Goal: Task Accomplishment & Management: Use online tool/utility

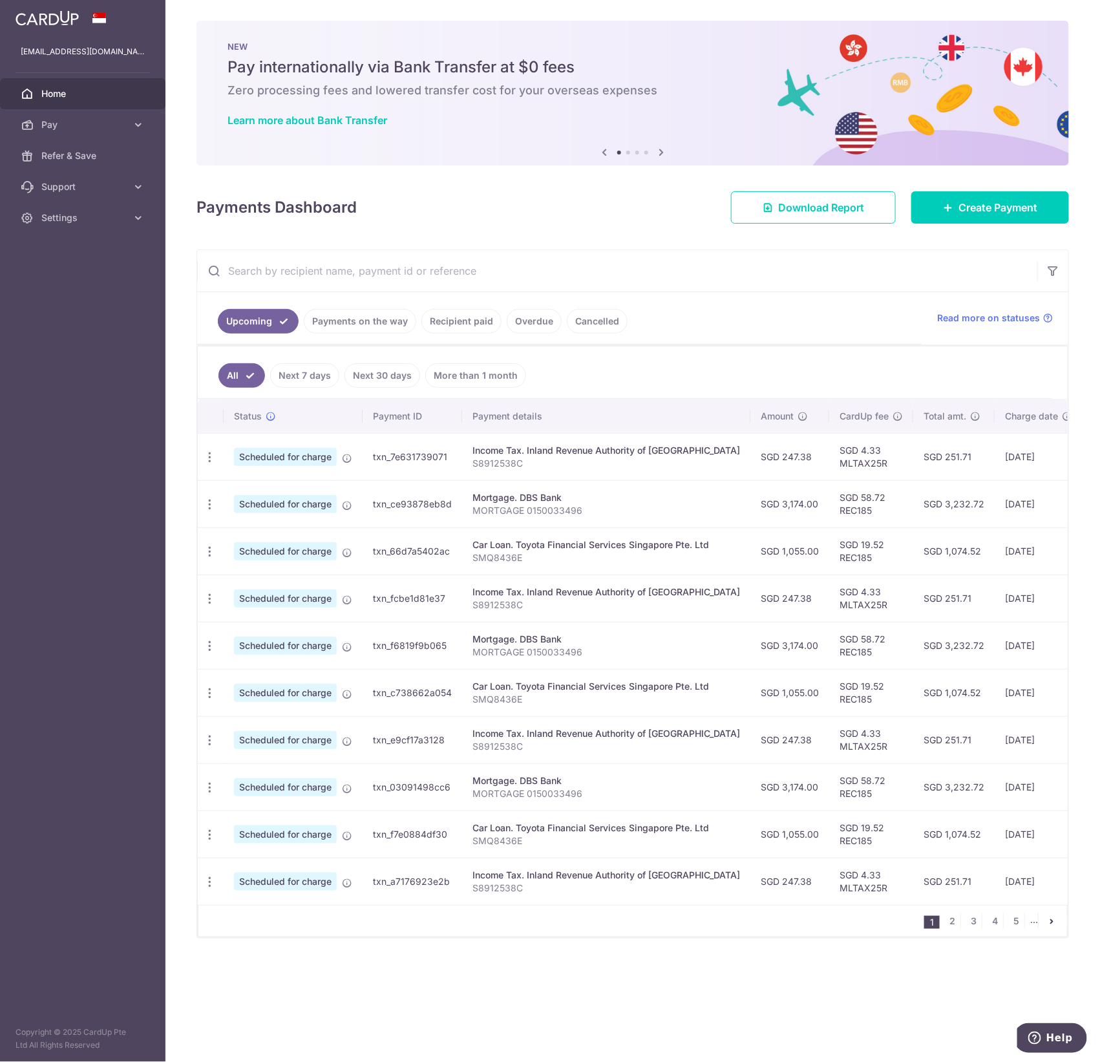
drag, startPoint x: 716, startPoint y: 495, endPoint x: 993, endPoint y: 512, distance: 277.1
click at [993, 512] on tr "Update payment Cancel payment Scheduled for charge txn_ce93878eb8d Mortgage. DB…" at bounding box center [726, 503] width 1057 height 47
click at [995, 512] on td "[DATE]" at bounding box center [1039, 503] width 88 height 47
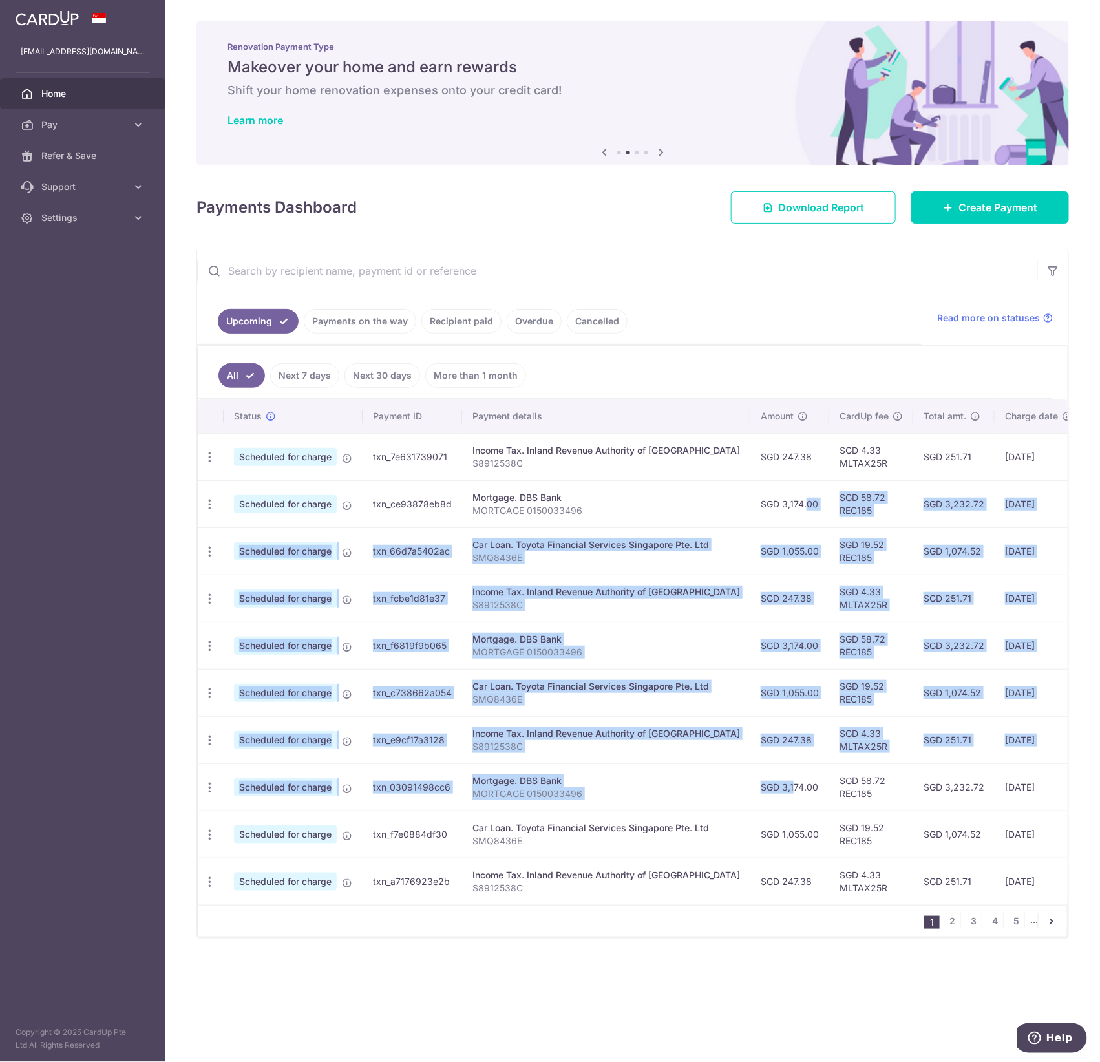
drag, startPoint x: 760, startPoint y: 501, endPoint x: 750, endPoint y: 783, distance: 281.9
click at [750, 783] on tbody "Update payment Cancel payment Scheduled for charge txn_7e631739071 Income Tax. …" at bounding box center [726, 669] width 1057 height 472
click at [750, 783] on td "SGD 3,174.00" at bounding box center [789, 786] width 79 height 47
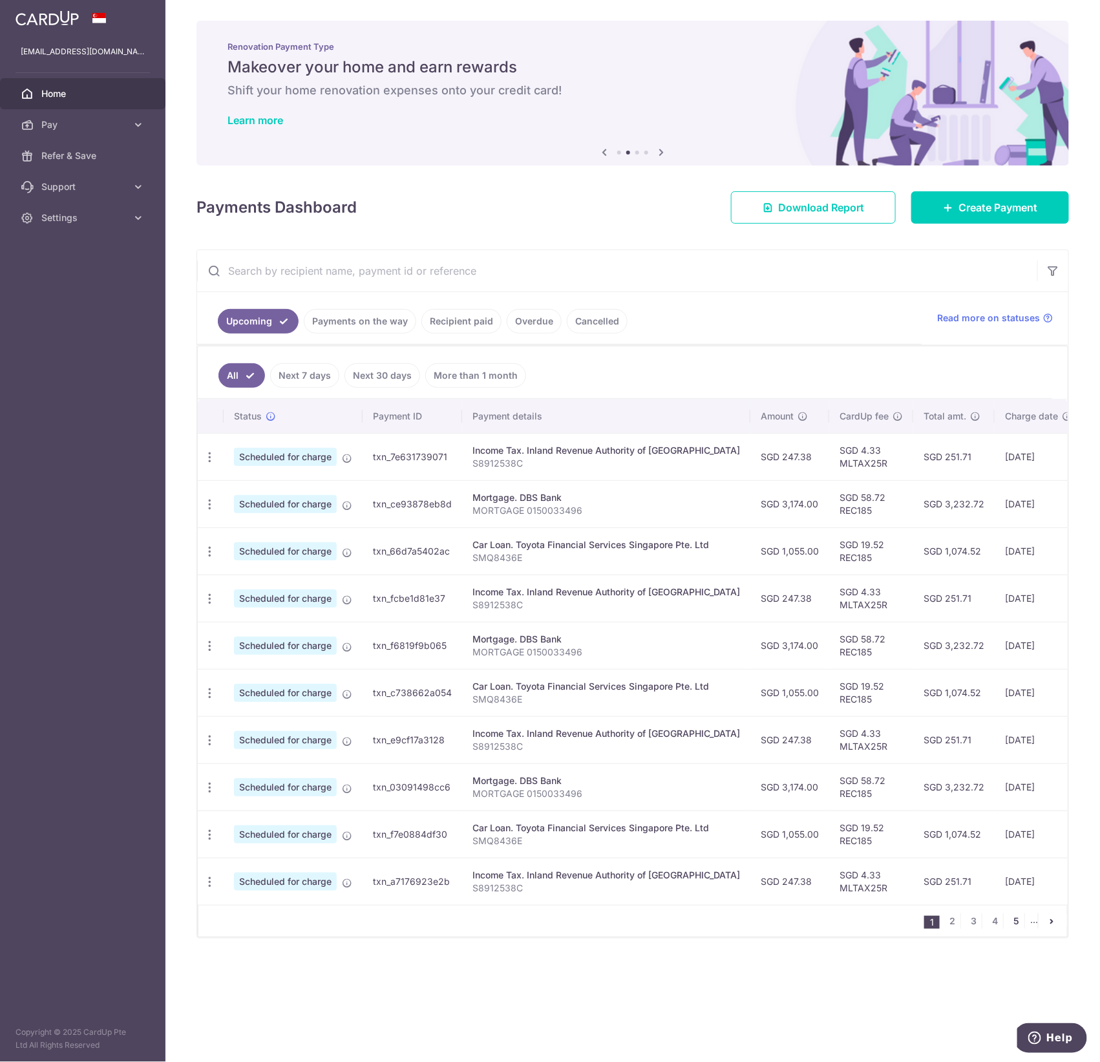
click at [1018, 929] on link "5" at bounding box center [1017, 921] width 16 height 16
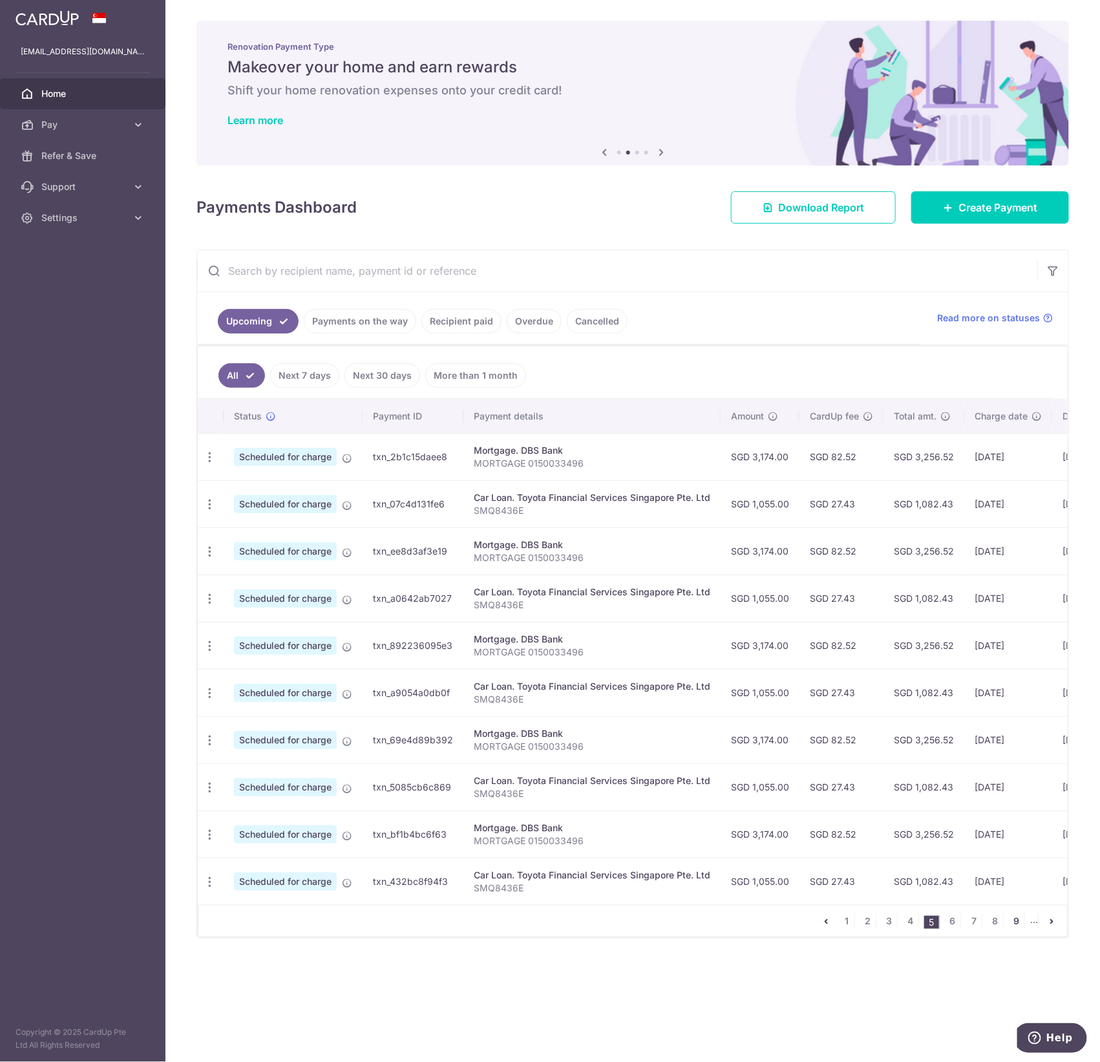
click at [1016, 929] on link "9" at bounding box center [1017, 921] width 16 height 16
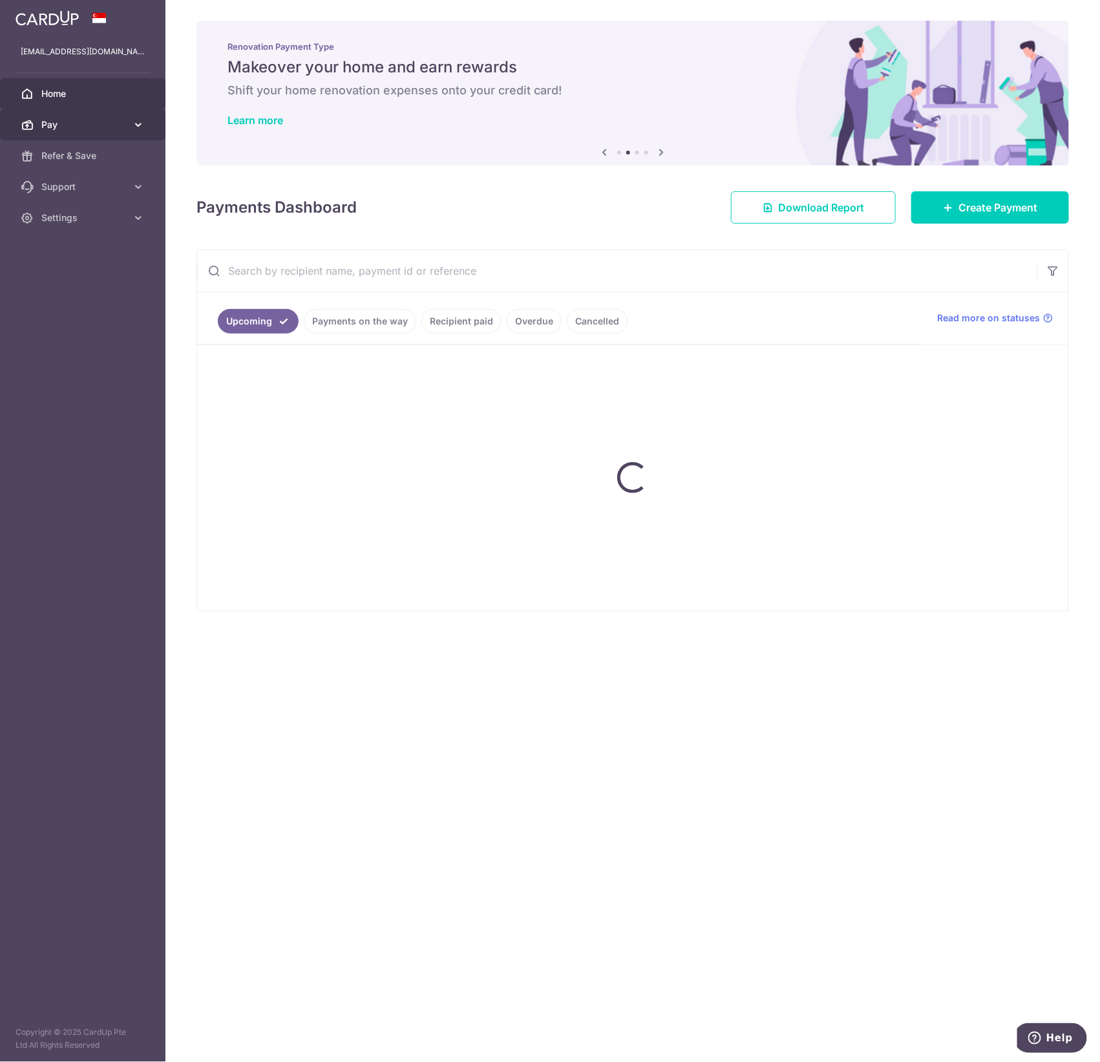
click at [121, 116] on link "Pay" at bounding box center [82, 124] width 165 height 31
click at [90, 147] on link "Payments" at bounding box center [82, 155] width 165 height 31
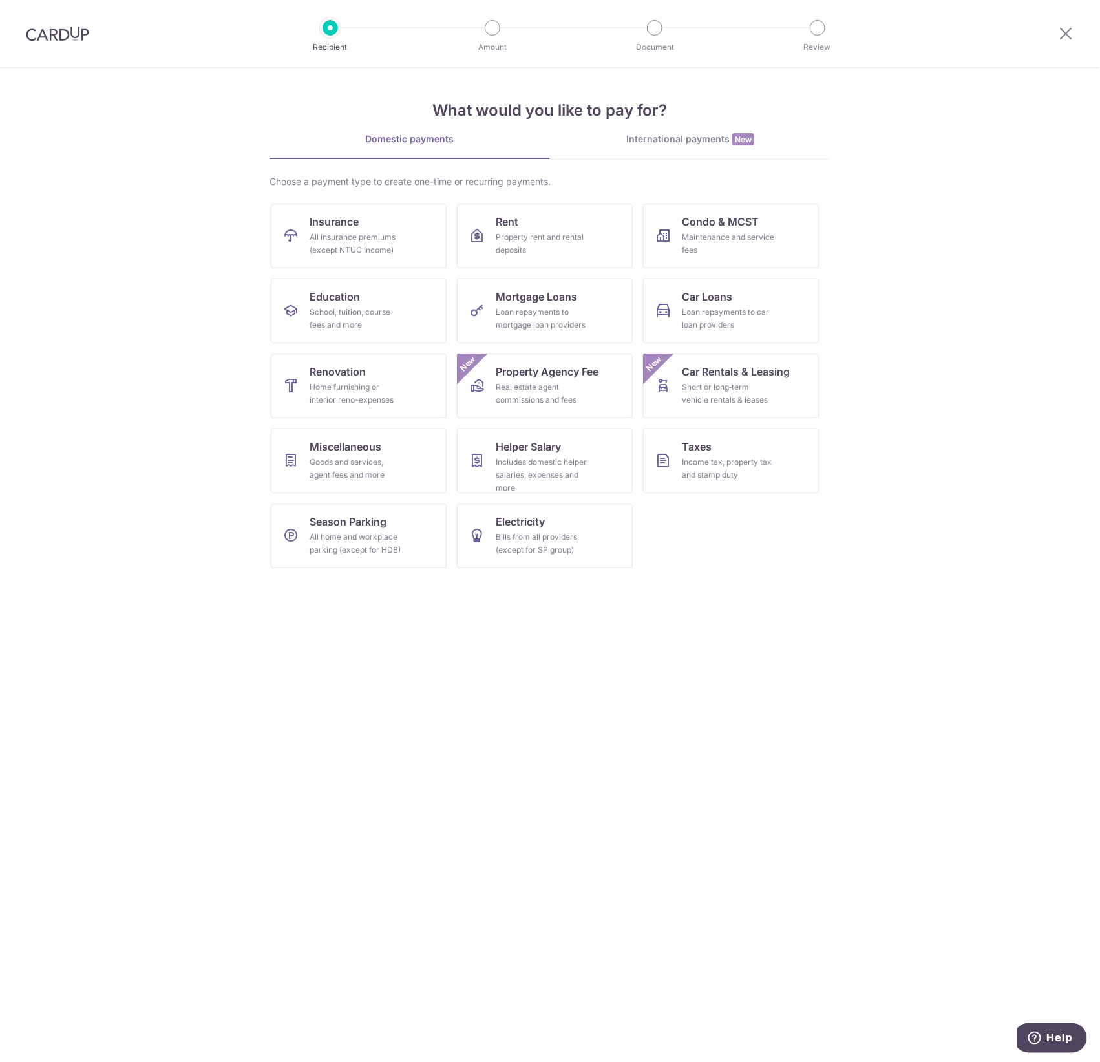
click at [838, 647] on section "What would you like to pay for? Domestic payments International payments New Ch…" at bounding box center [550, 565] width 1100 height 994
click at [934, 359] on section "What would you like to pay for? Domestic payments International payments New Ch…" at bounding box center [550, 565] width 1100 height 994
click at [963, 216] on section "What would you like to pay for? Domestic payments International payments New Ch…" at bounding box center [550, 565] width 1100 height 994
